Goal: Transaction & Acquisition: Purchase product/service

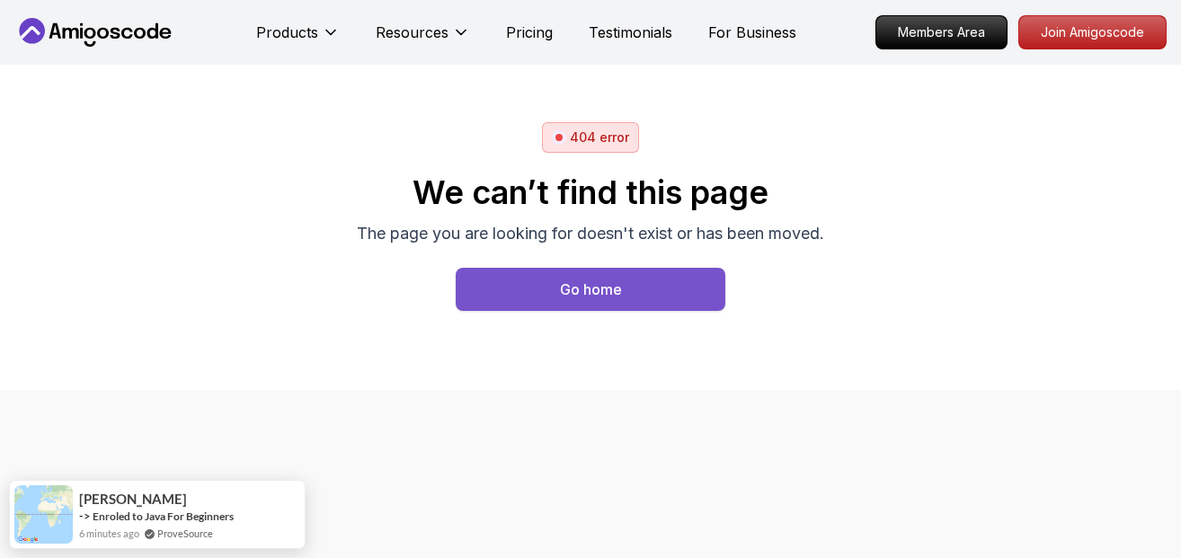
click at [630, 300] on button "Go home" at bounding box center [591, 289] width 270 height 43
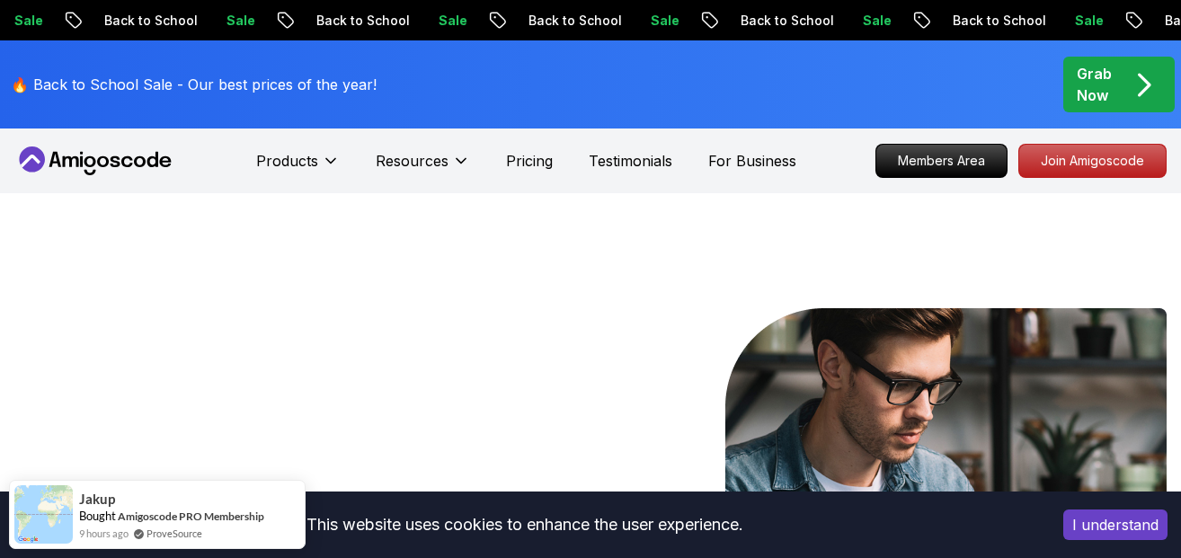
click at [1107, 99] on p "Grab Now" at bounding box center [1094, 84] width 35 height 43
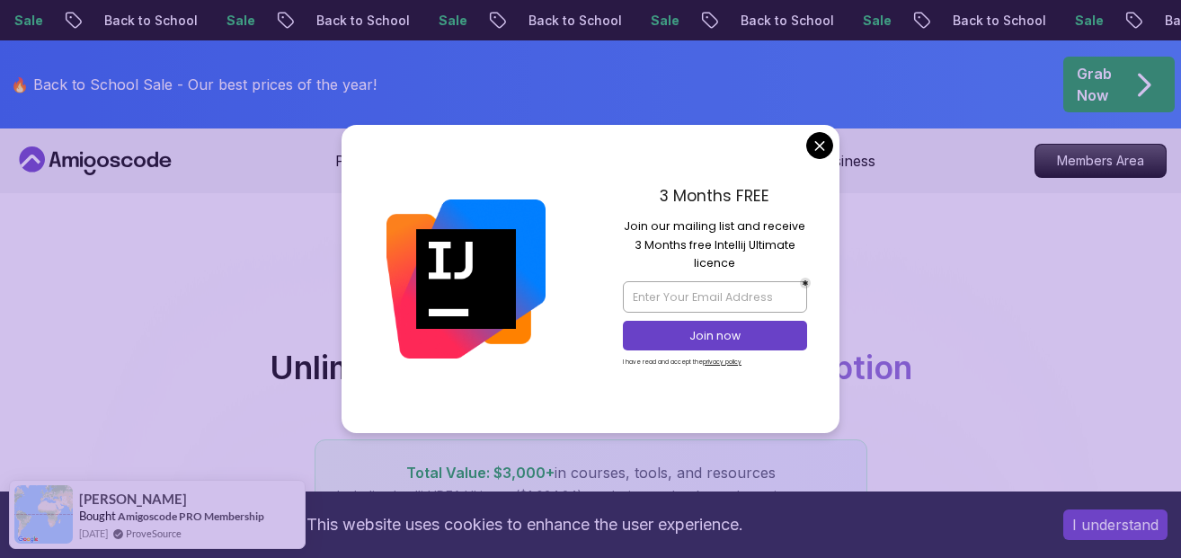
click at [104, 162] on icon at bounding box center [95, 160] width 162 height 29
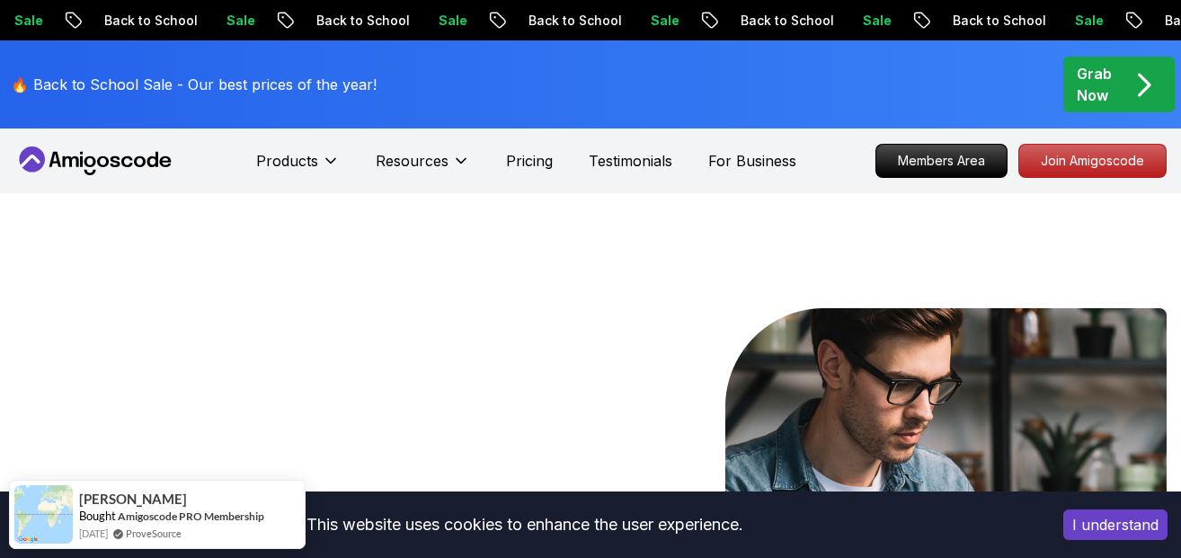
click at [829, 152] on nav "Products Resources Pricing Testimonials For Business Members Area Join Amigosco…" at bounding box center [590, 161] width 1152 height 65
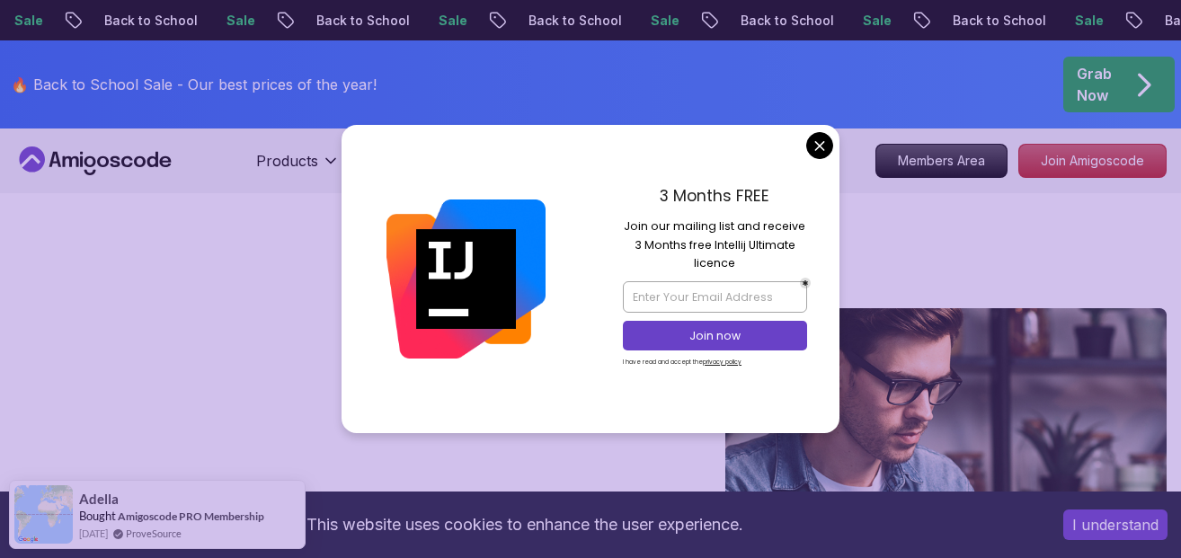
click at [144, 157] on icon at bounding box center [95, 160] width 162 height 29
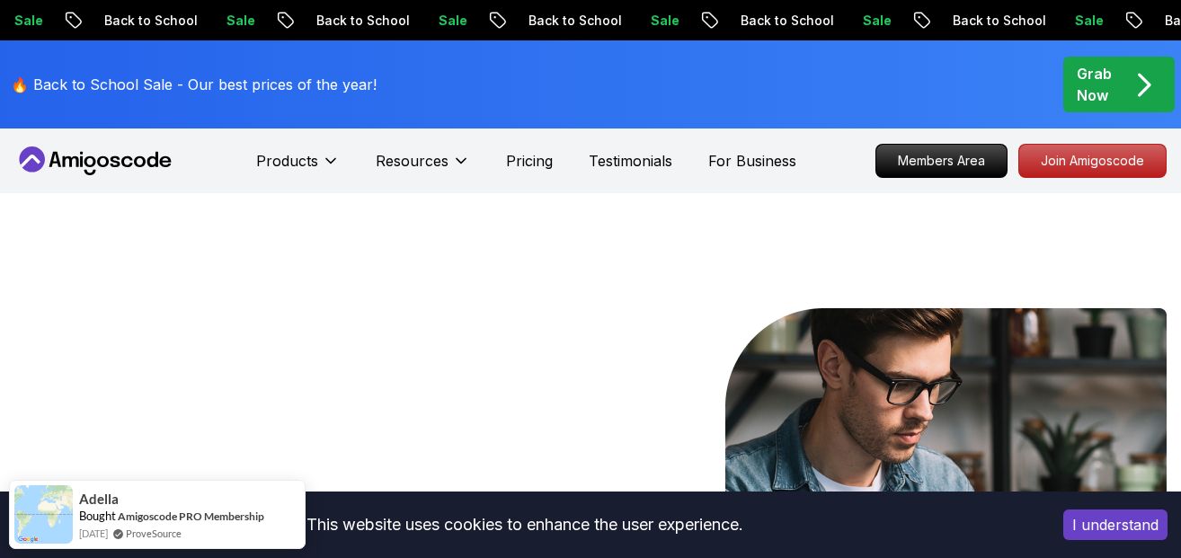
click at [132, 164] on icon at bounding box center [127, 161] width 12 height 11
click at [1084, 163] on p "Join Amigoscode" at bounding box center [1092, 161] width 139 height 31
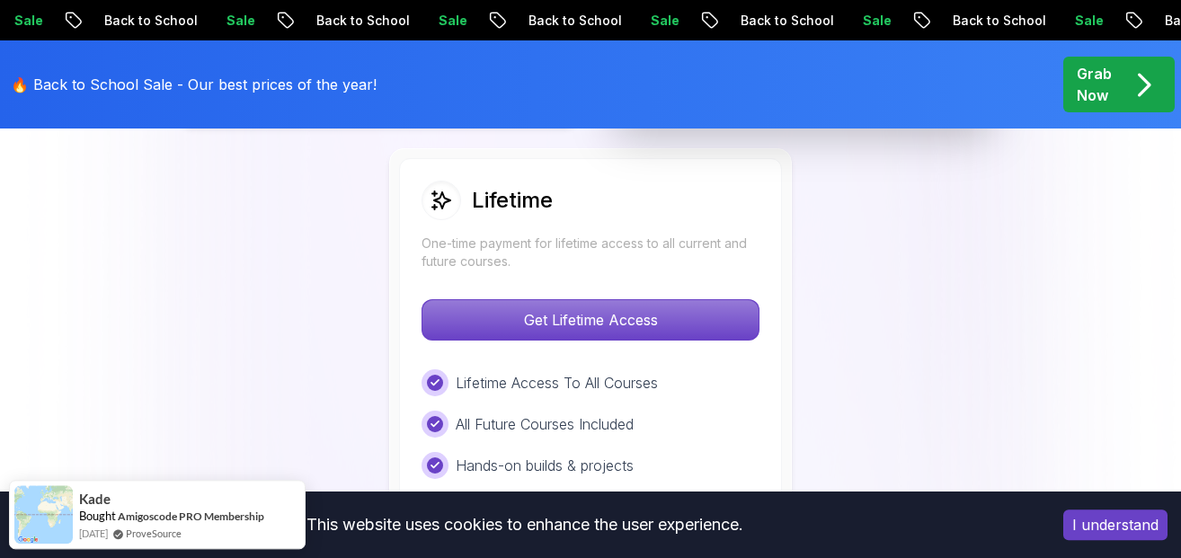
scroll to position [1380, 0]
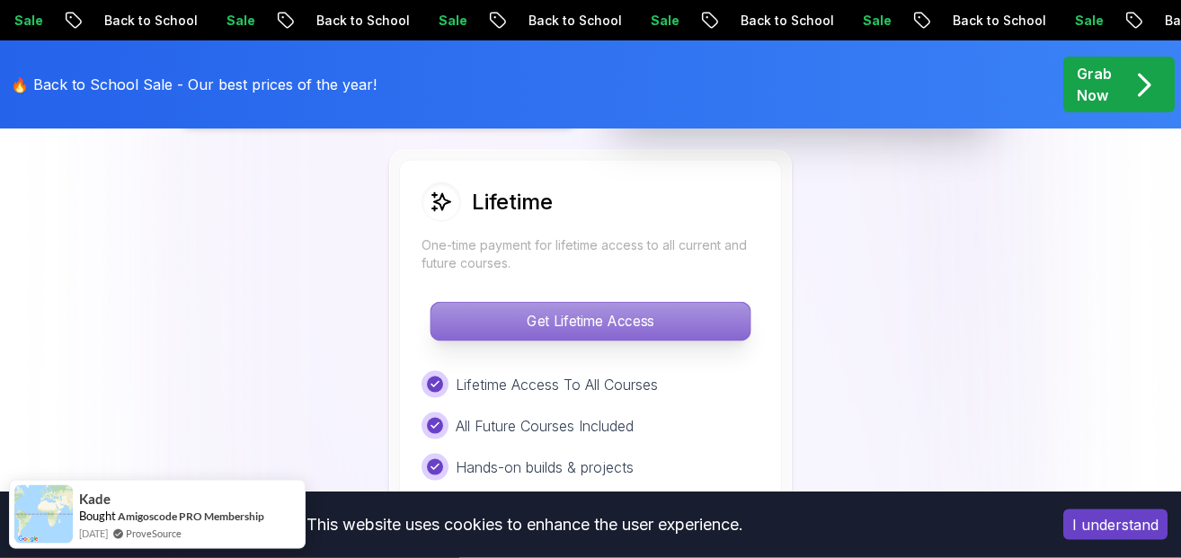
click at [615, 323] on p "Get Lifetime Access" at bounding box center [589, 322] width 319 height 38
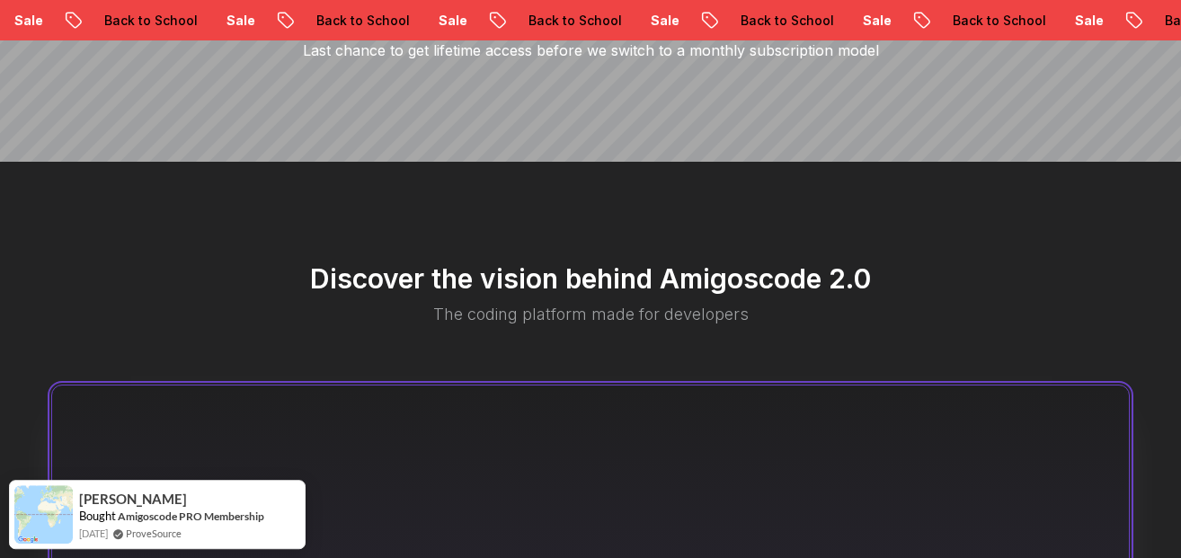
scroll to position [221, 0]
